Goal: Find specific page/section: Find specific page/section

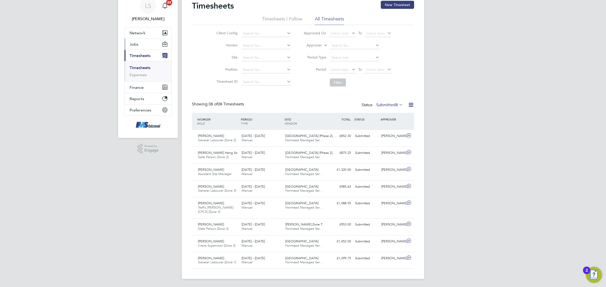
click at [137, 45] on span "Jobs" at bounding box center [133, 44] width 9 height 5
click at [139, 63] on link "Vacancies" at bounding box center [138, 63] width 18 height 5
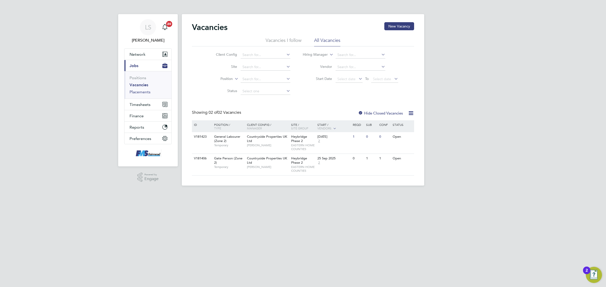
click at [139, 91] on link "Placements" at bounding box center [139, 92] width 21 height 5
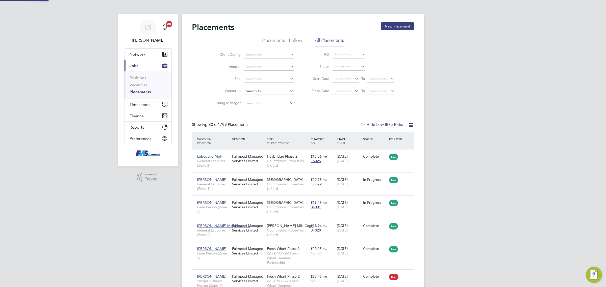
click at [251, 90] on input at bounding box center [269, 91] width 50 height 7
click at [260, 98] on li "[PERSON_NAME] ur [PERSON_NAME]" at bounding box center [269, 98] width 50 height 7
type input "[PERSON_NAME]"
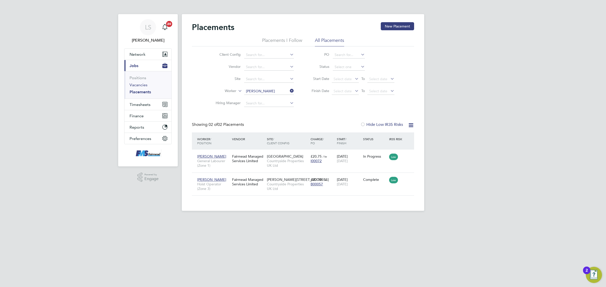
click at [143, 83] on link "Vacancies" at bounding box center [138, 85] width 18 height 5
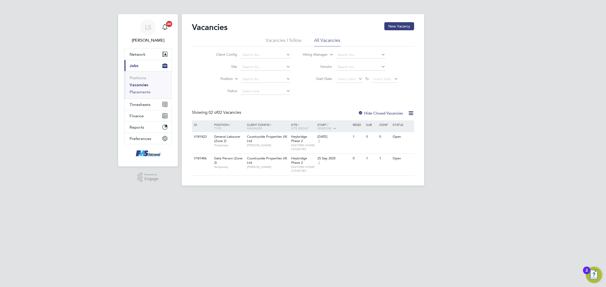
click at [146, 92] on link "Placements" at bounding box center [139, 92] width 21 height 5
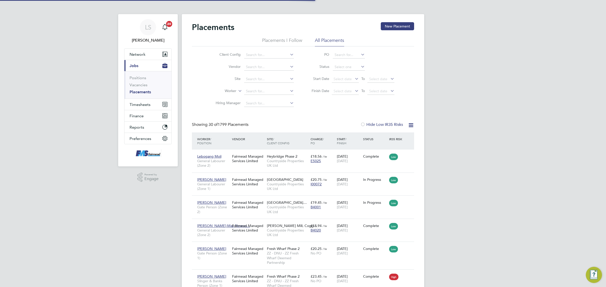
scroll to position [19, 44]
